Goal: Information Seeking & Learning: Learn about a topic

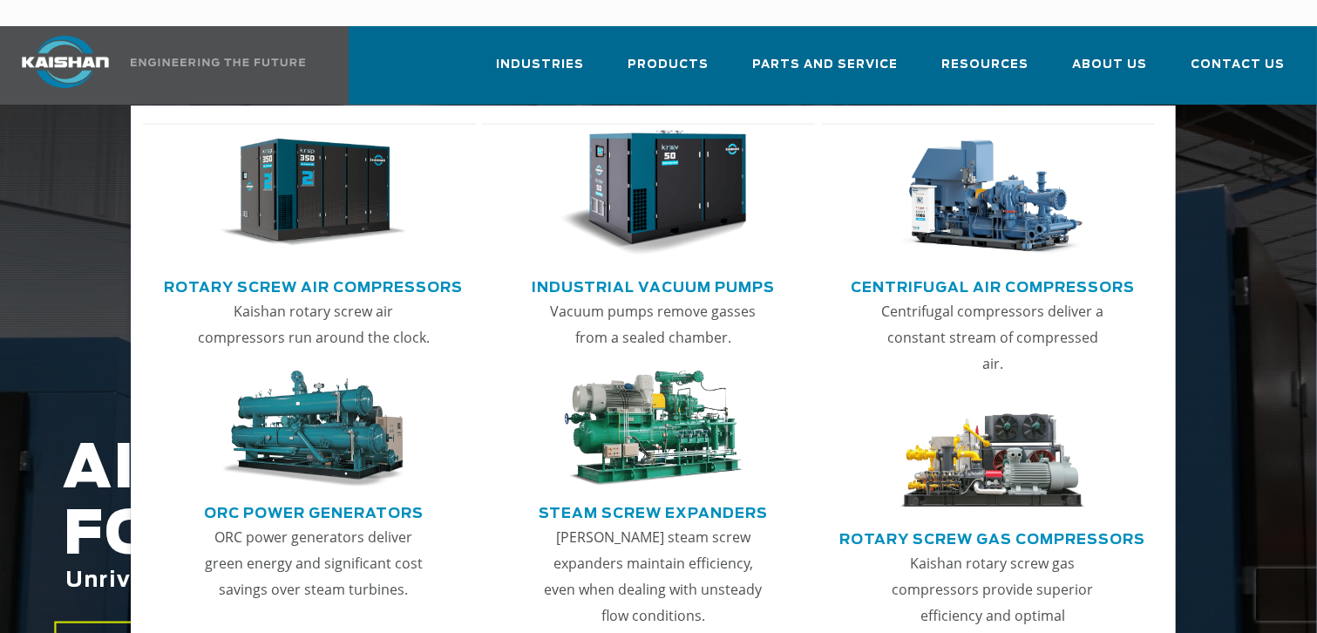
click at [388, 272] on link "Rotary Screw Air Compressors" at bounding box center [313, 285] width 299 height 26
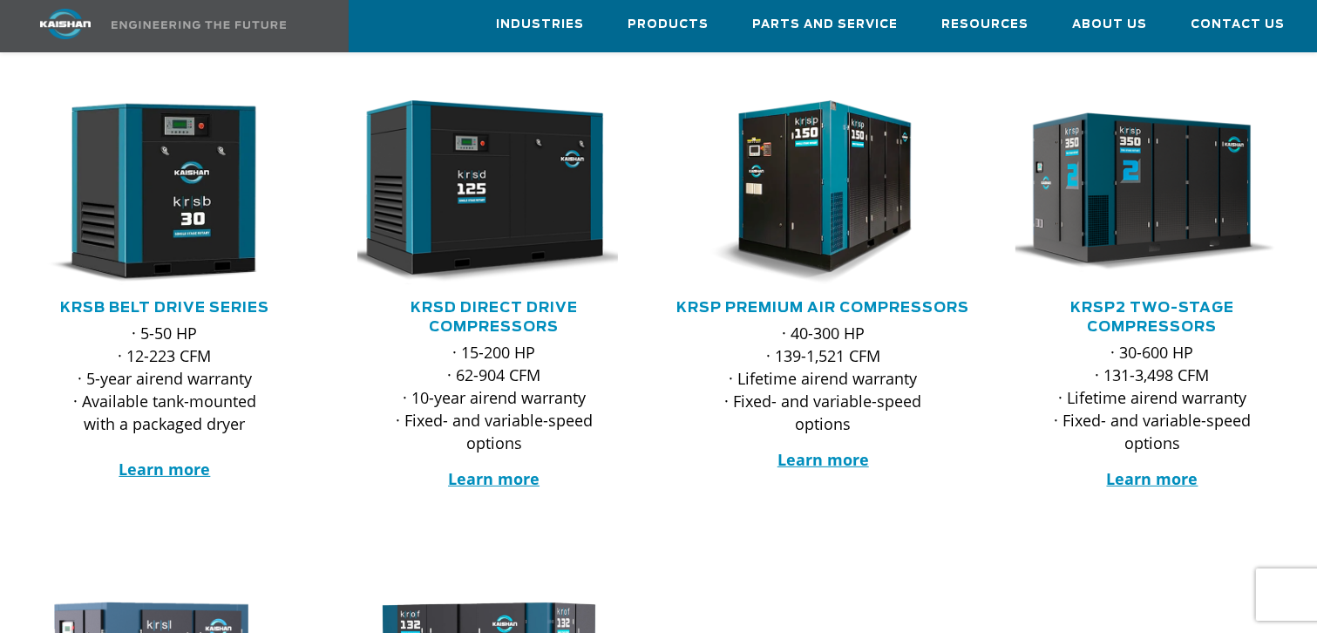
scroll to position [349, 0]
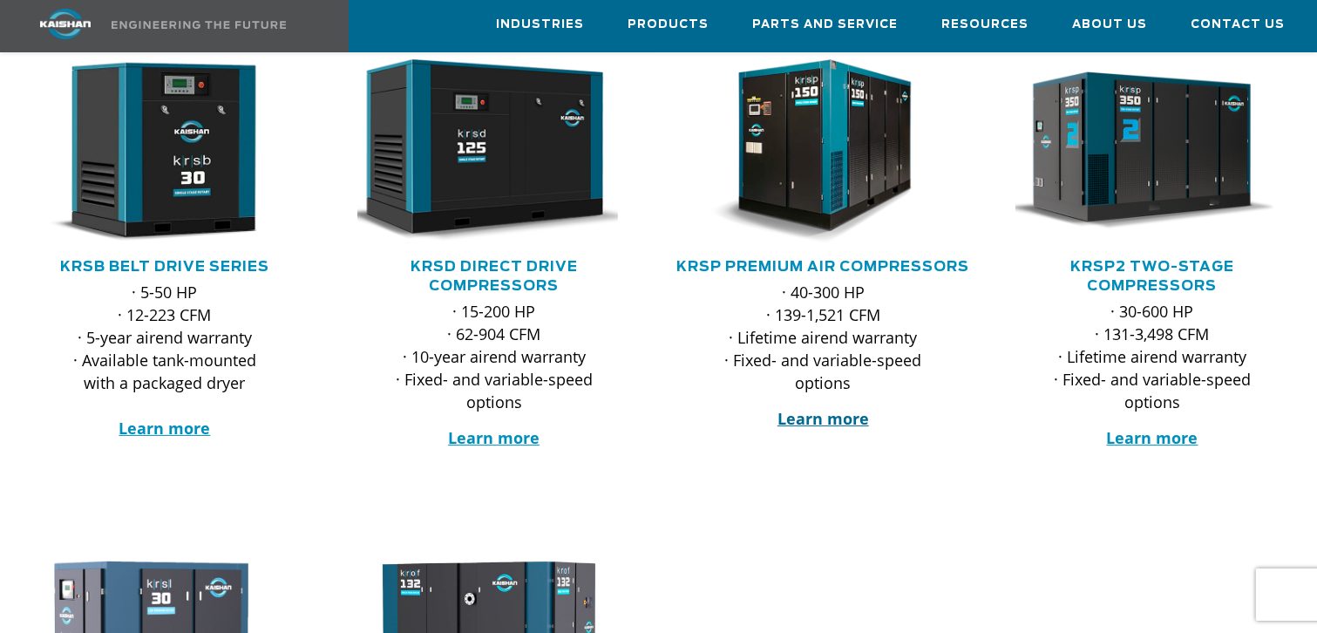
click at [836, 409] on strong "Learn more" at bounding box center [823, 418] width 92 height 21
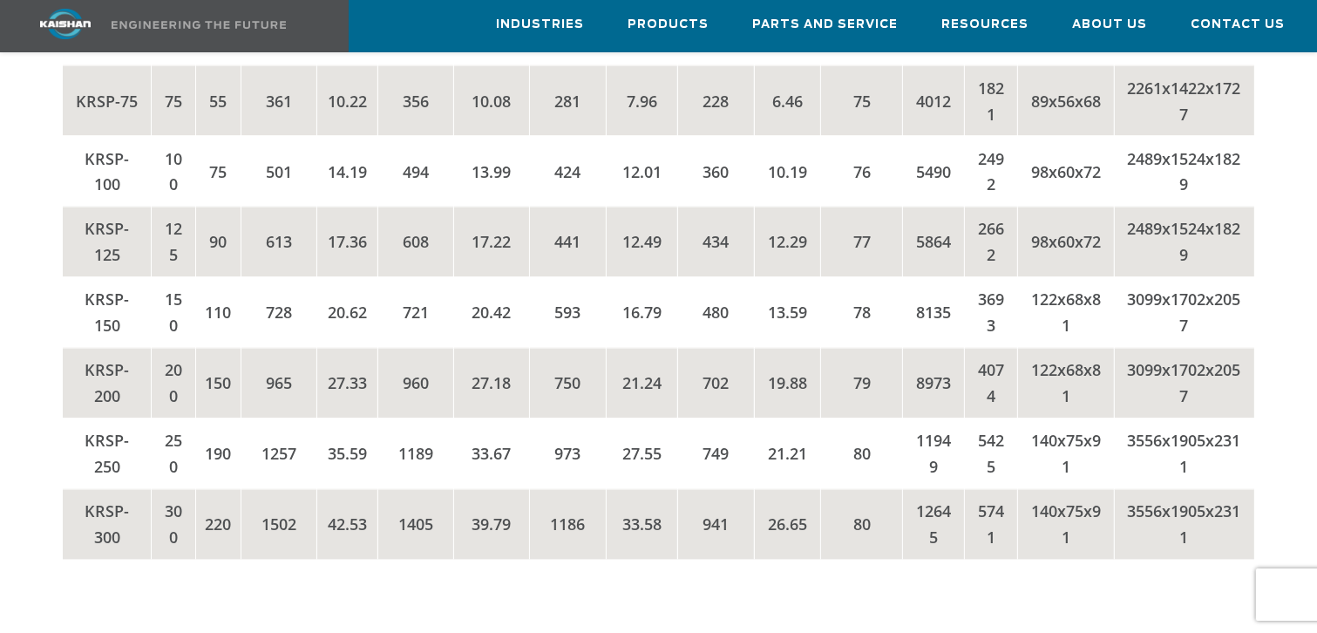
scroll to position [3138, 0]
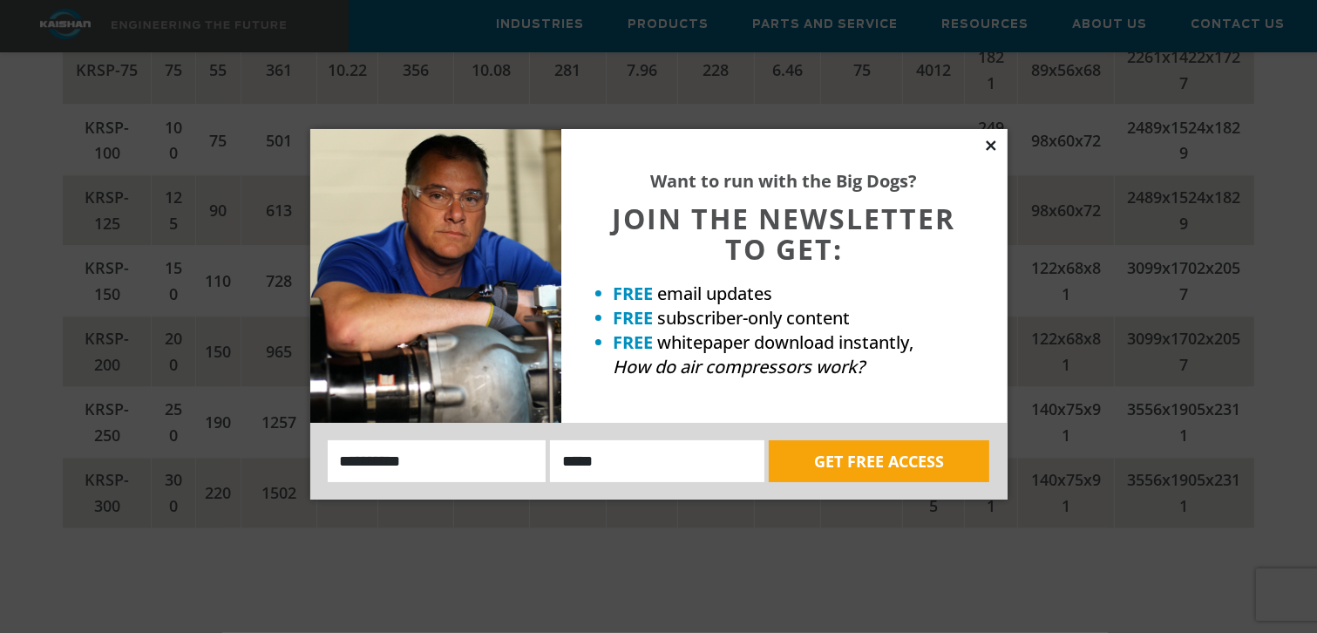
click at [990, 146] on icon at bounding box center [991, 145] width 10 height 10
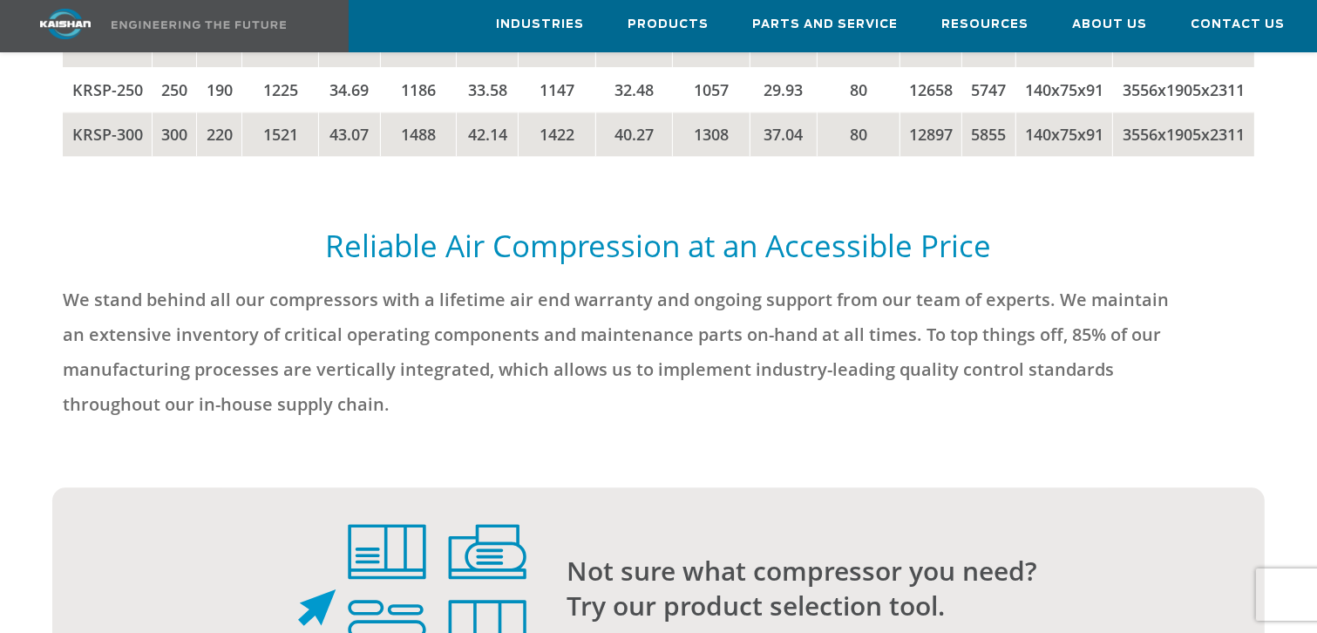
scroll to position [4271, 0]
